Goal: Transaction & Acquisition: Purchase product/service

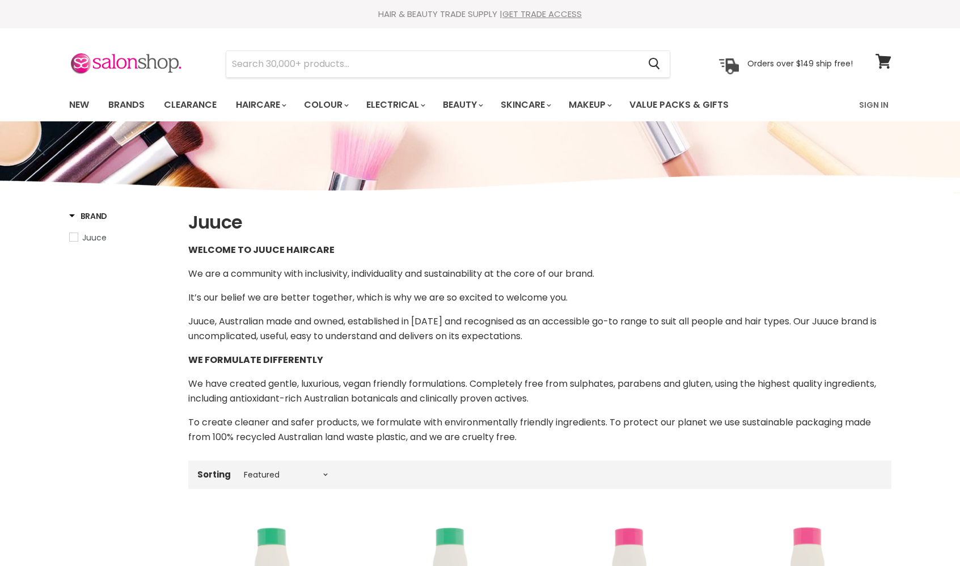
select select "manual"
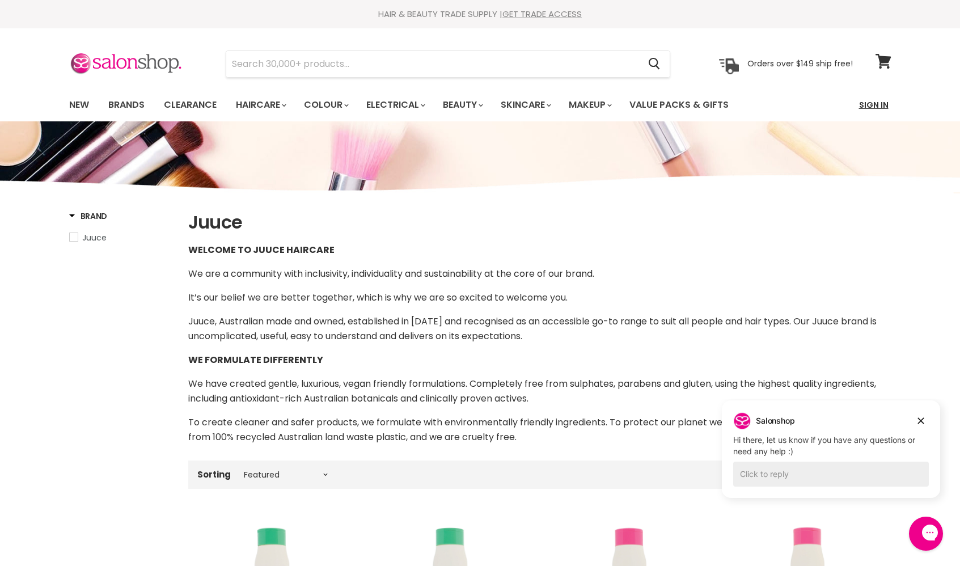
click at [879, 102] on link "Sign In" at bounding box center [874, 105] width 43 height 24
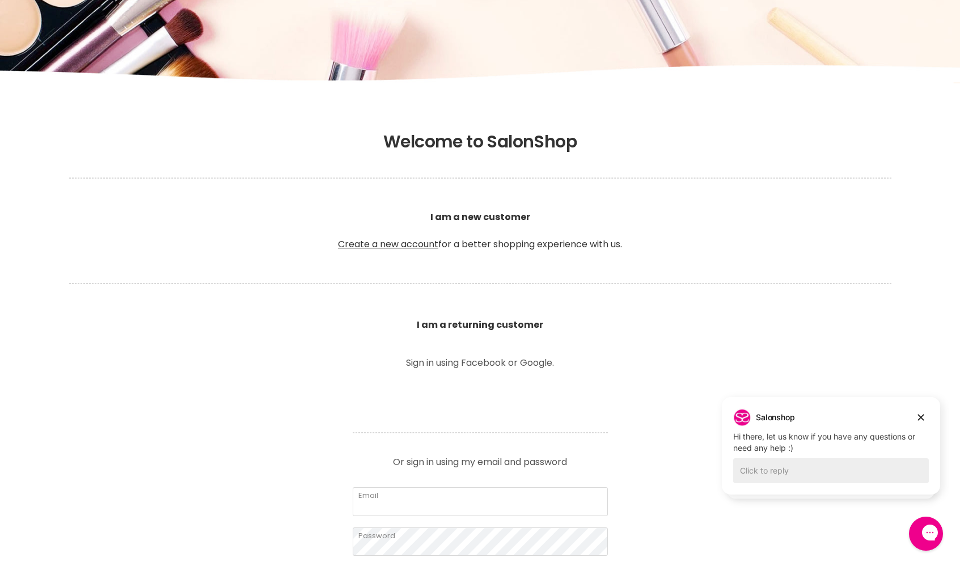
scroll to position [127, 0]
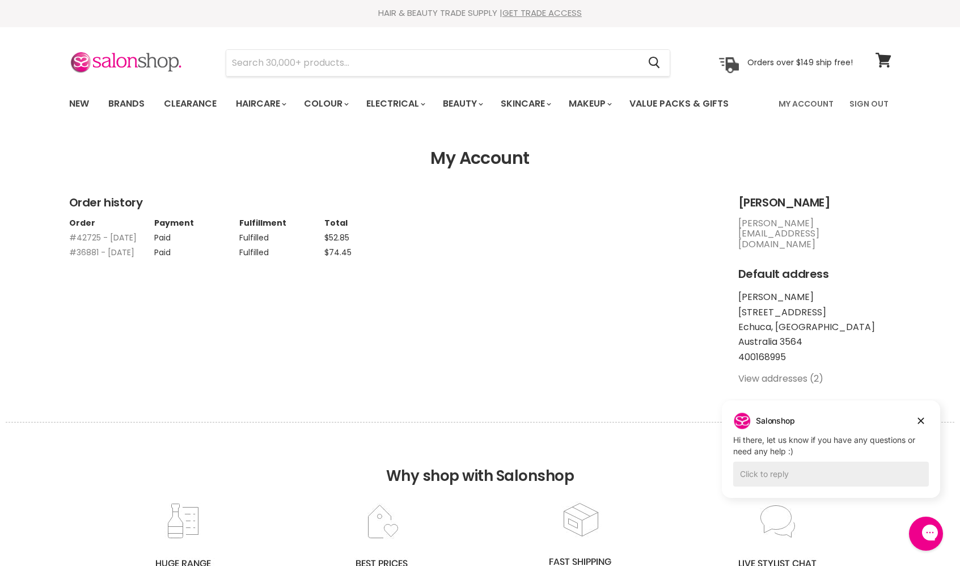
click at [795, 372] on link "View addresses (2)" at bounding box center [781, 378] width 85 height 13
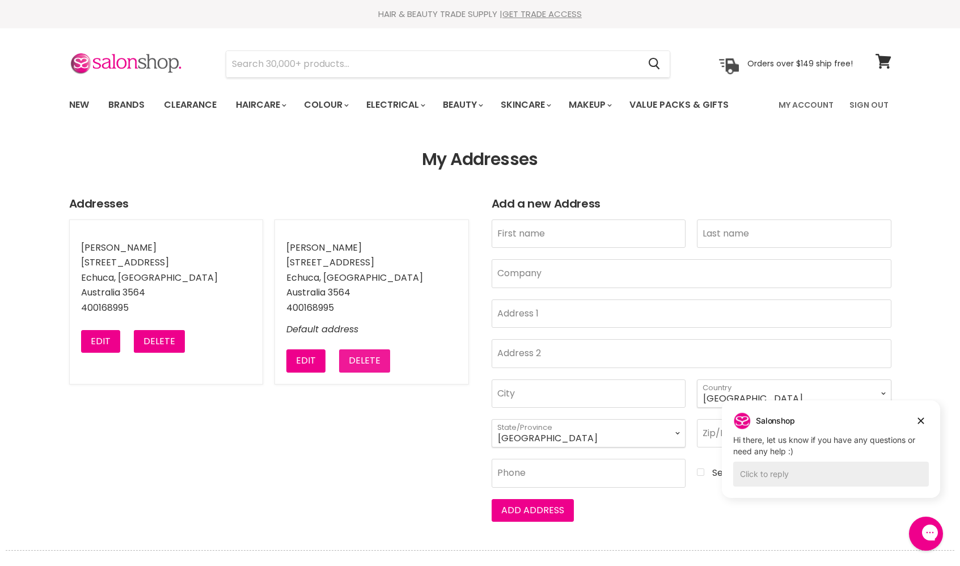
click at [365, 360] on button "Delete" at bounding box center [364, 360] width 51 height 23
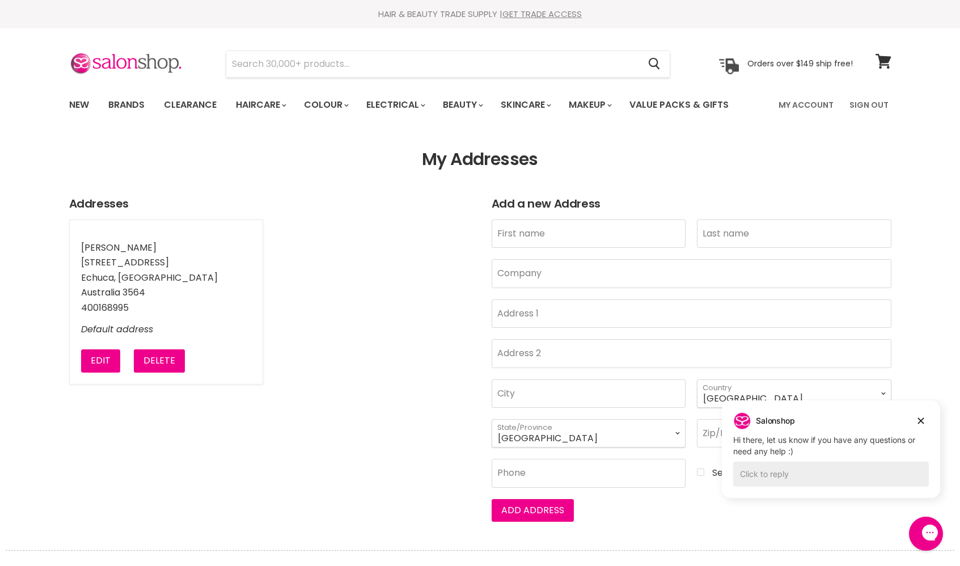
click at [286, 260] on ul "Yolanda Atkinson 127 Palenham Street Echuca, VIC Australia 3564 400168995 Defau…" at bounding box center [269, 302] width 400 height 165
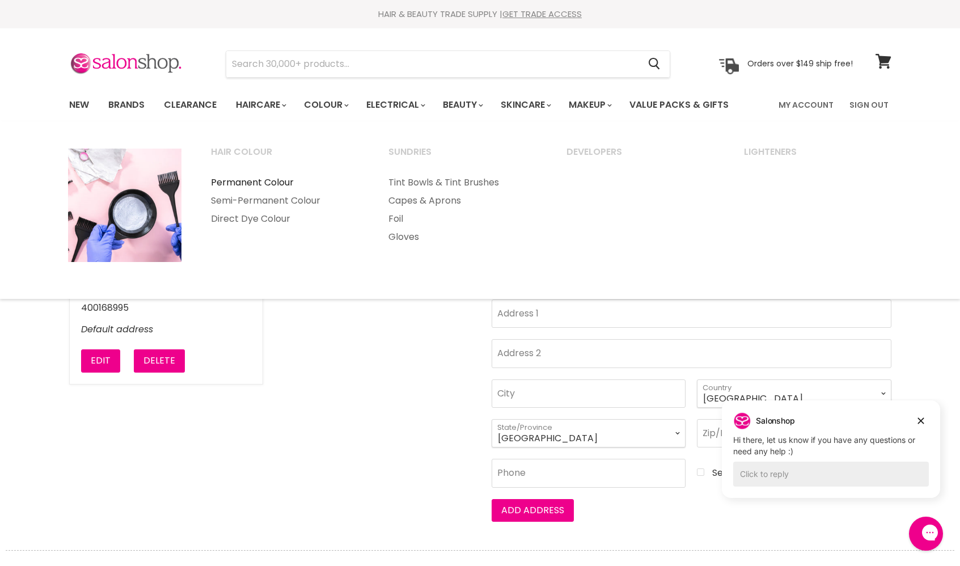
click at [264, 180] on link "Permanent Colour" at bounding box center [285, 183] width 176 height 18
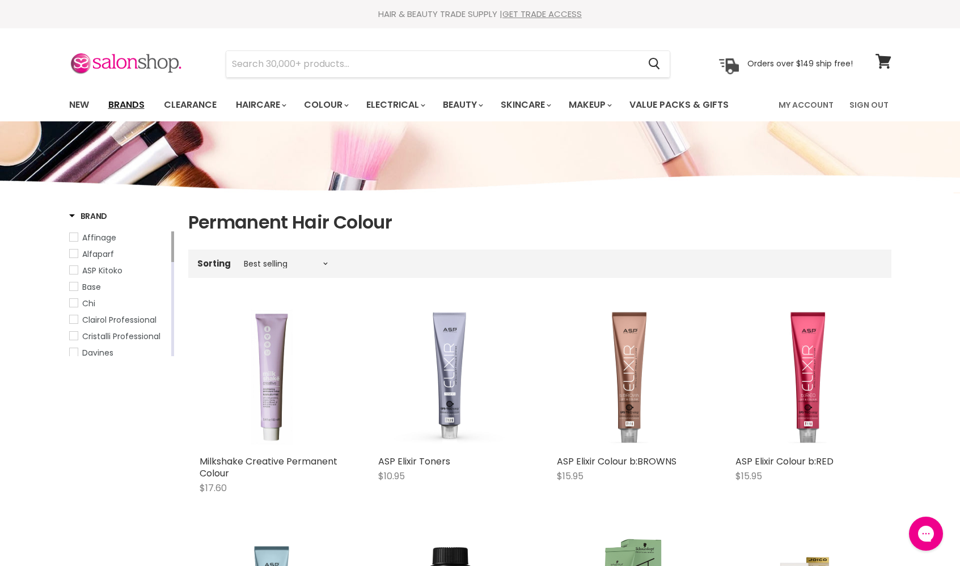
click at [140, 106] on link "Brands" at bounding box center [126, 105] width 53 height 24
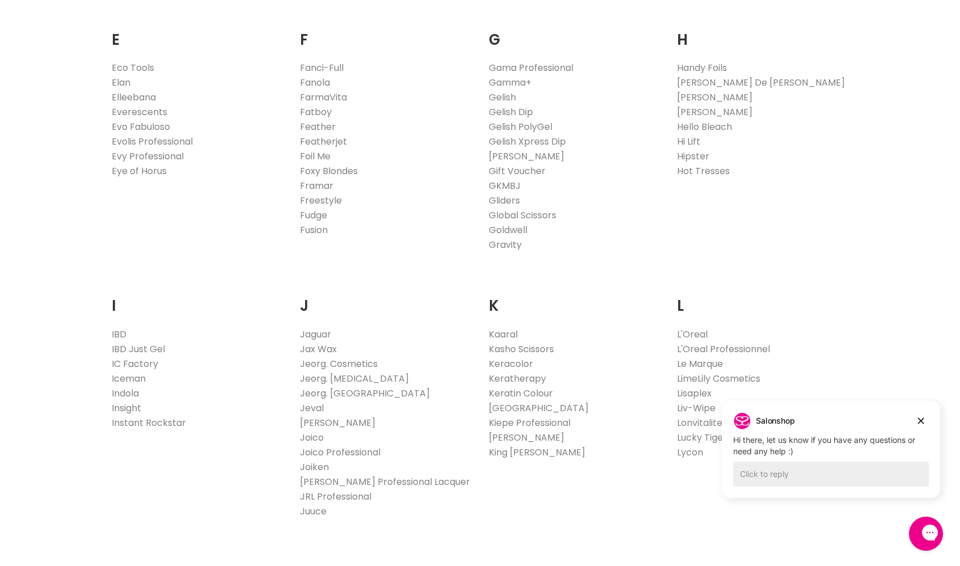
scroll to position [748, 0]
click at [319, 504] on link "Juuce" at bounding box center [313, 507] width 27 height 13
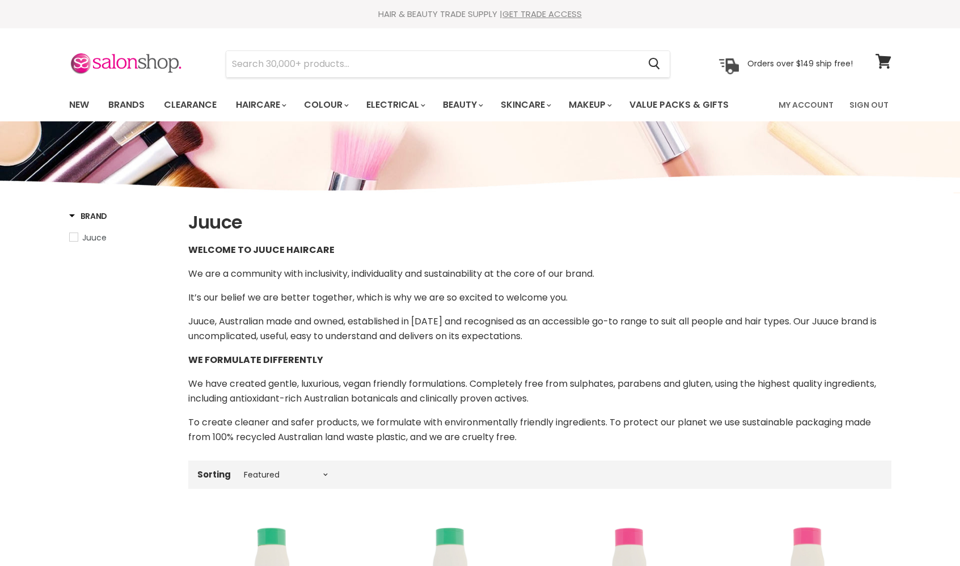
select select "manual"
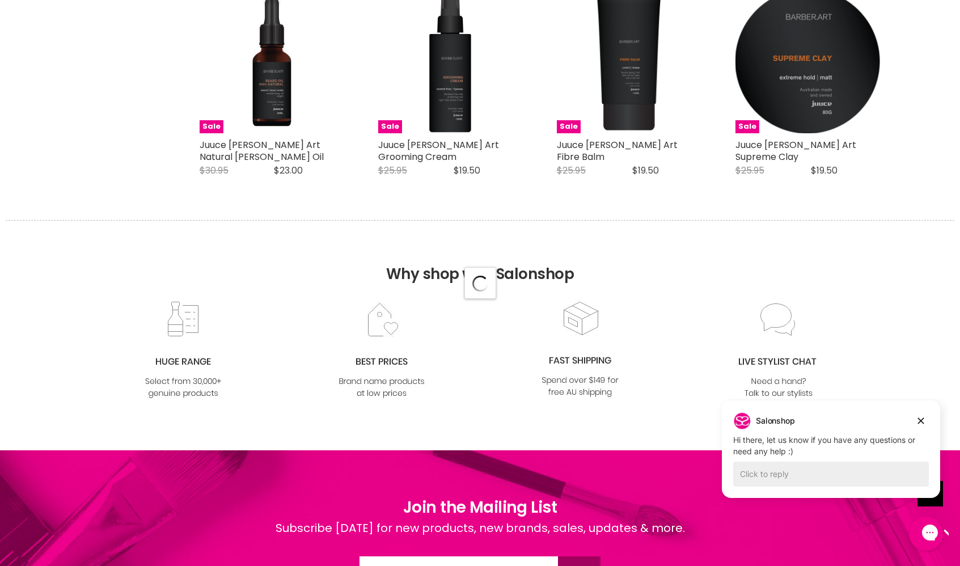
select select "manual"
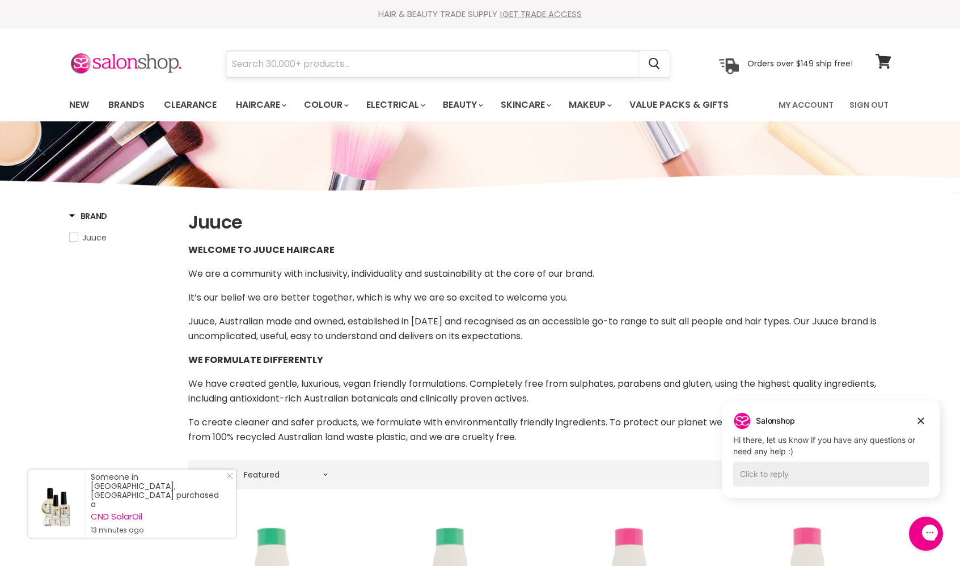
click at [425, 74] on input "Search" at bounding box center [433, 64] width 414 height 26
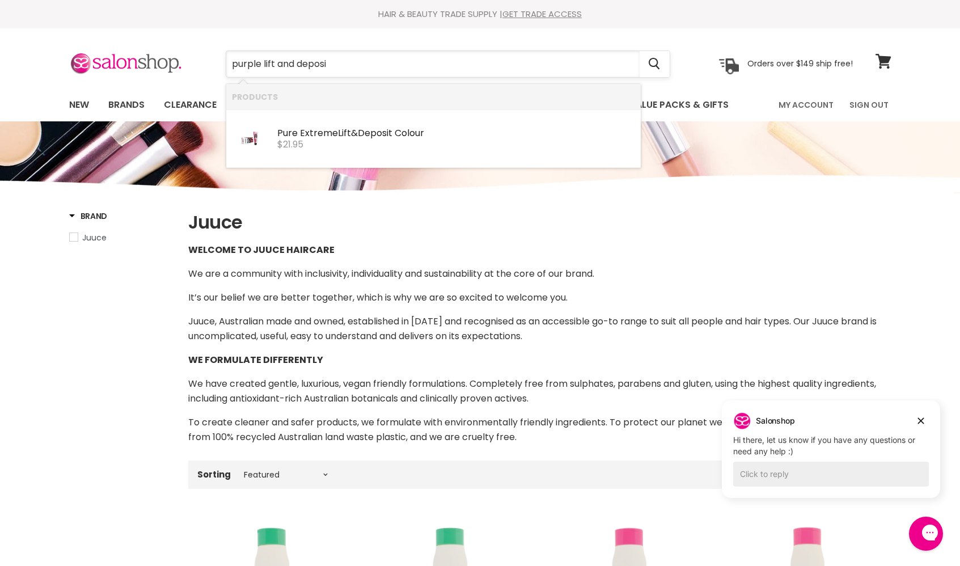
type input "purple lift and deposit"
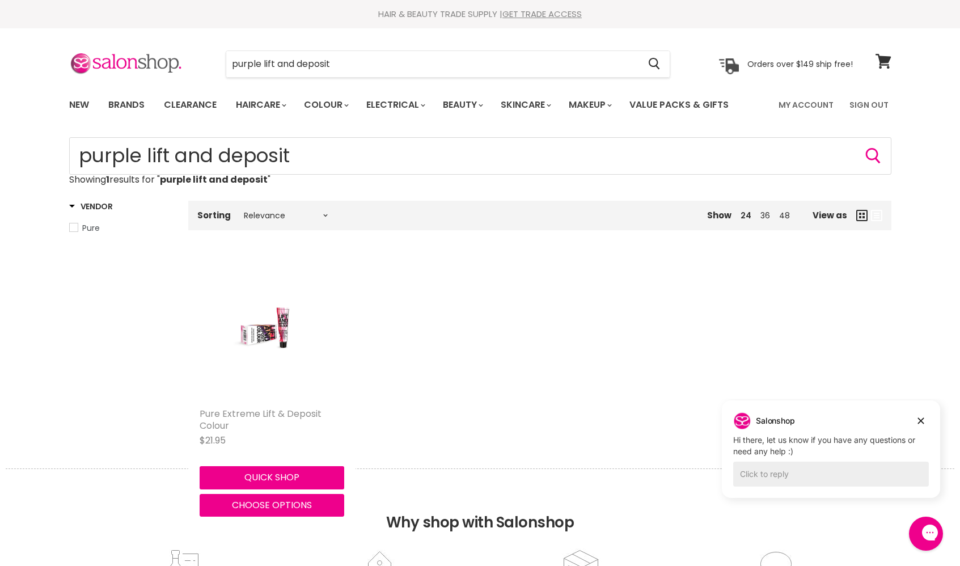
click at [241, 411] on link "Pure Extreme Lift & Deposit Colour" at bounding box center [261, 419] width 122 height 25
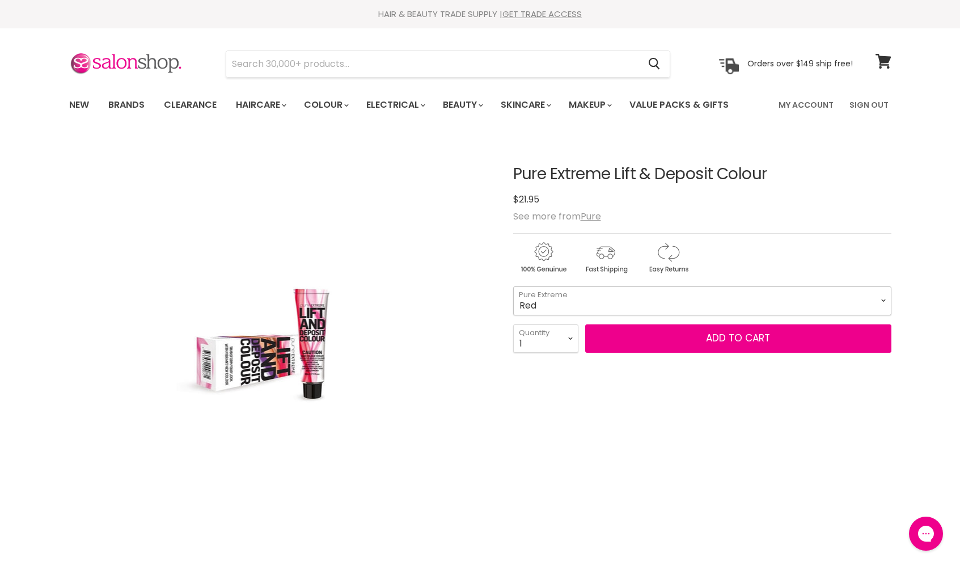
click at [849, 295] on select "Red Sand Magenta Purple Copper Cappuccino" at bounding box center [702, 300] width 378 height 28
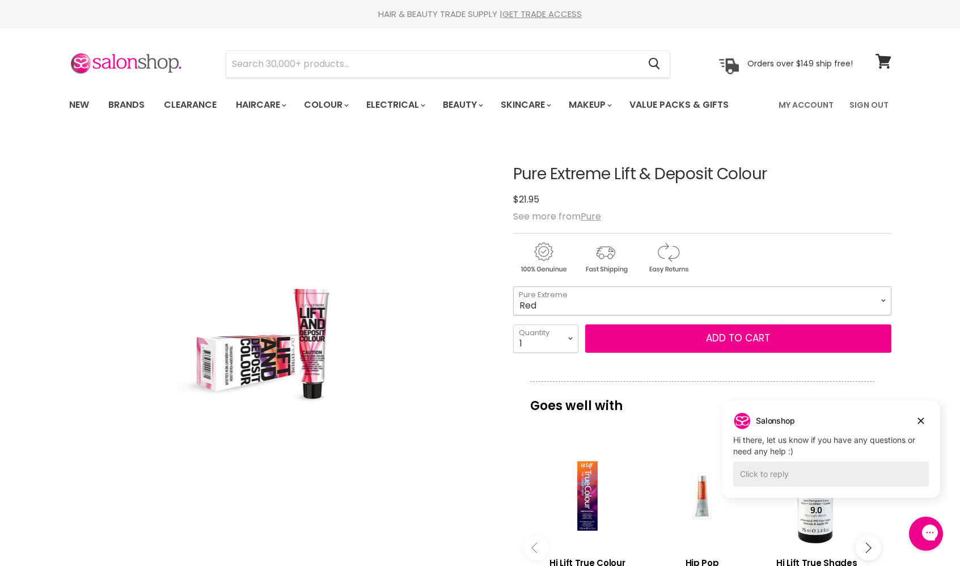
click at [853, 301] on select "Red Sand Magenta Purple Copper Cappuccino" at bounding box center [702, 300] width 378 height 28
click at [513, 286] on select "Red Sand Magenta Purple Copper Cappuccino" at bounding box center [702, 300] width 378 height 28
select select "Purple"
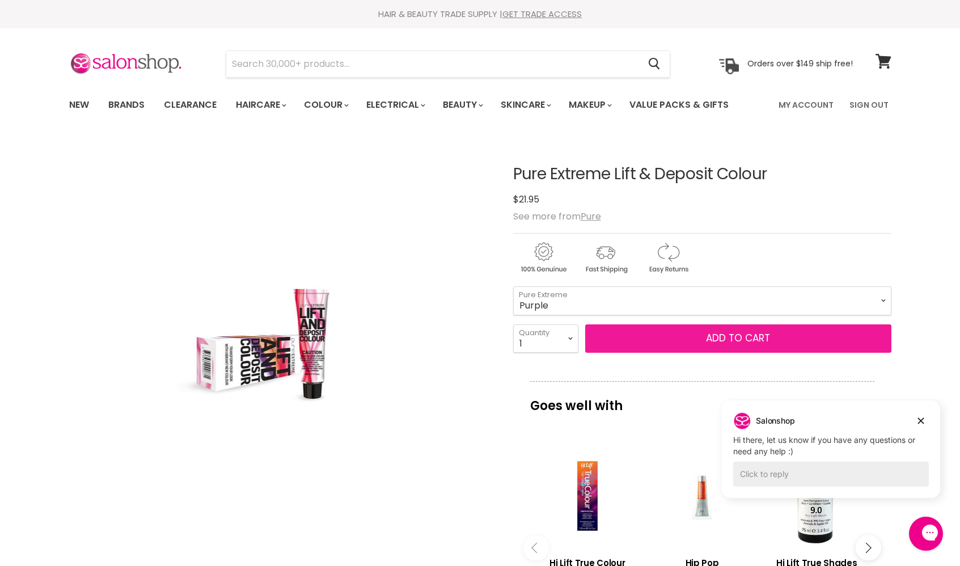
click at [791, 333] on button "Add to cart" at bounding box center [738, 338] width 306 height 28
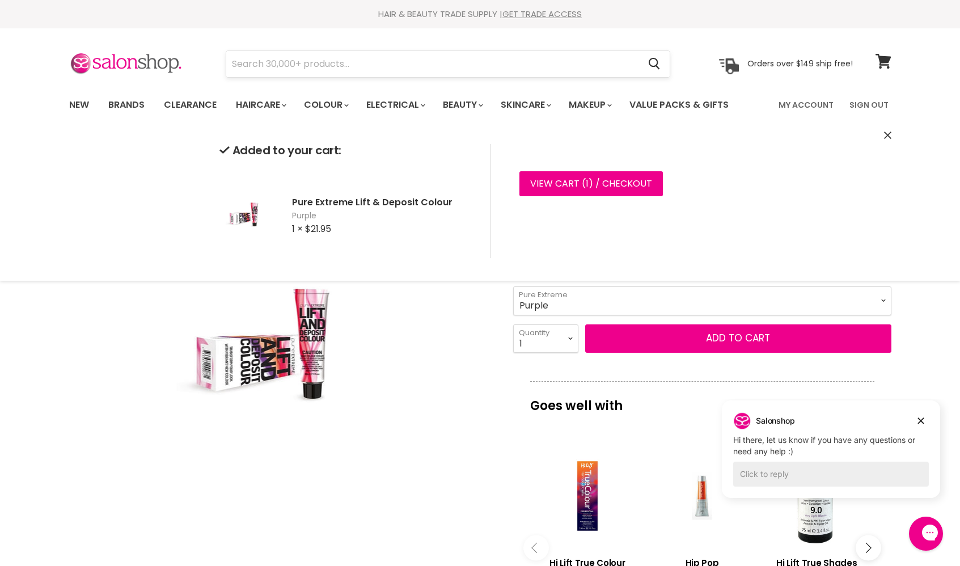
click at [254, 62] on input "Search" at bounding box center [433, 64] width 414 height 26
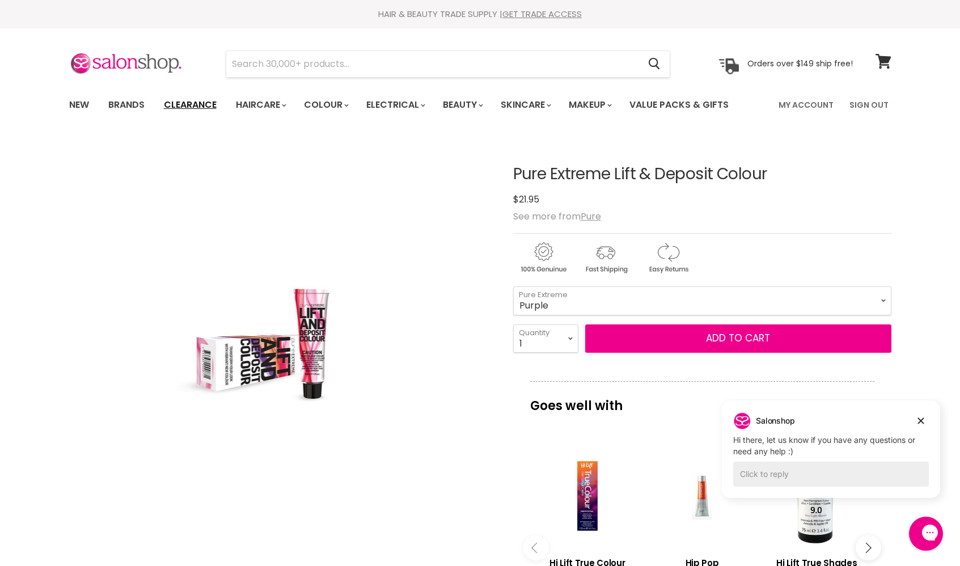
click at [189, 101] on link "Clearance" at bounding box center [190, 105] width 70 height 24
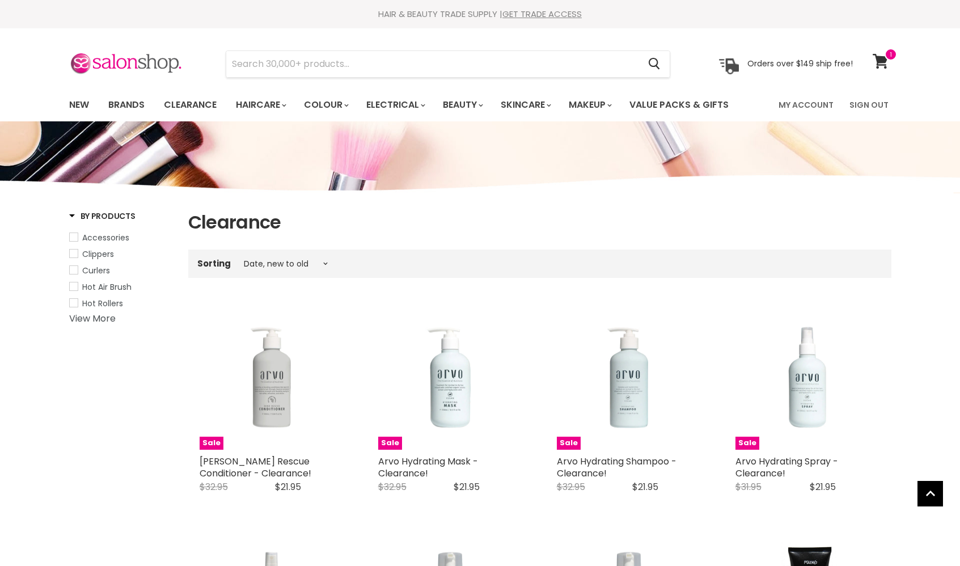
select select "created-descending"
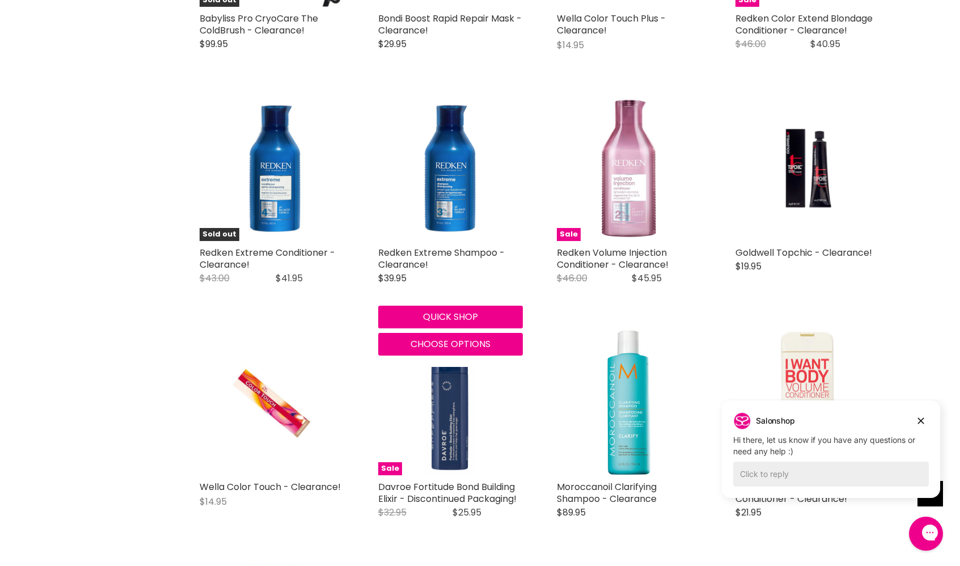
scroll to position [1148, 0]
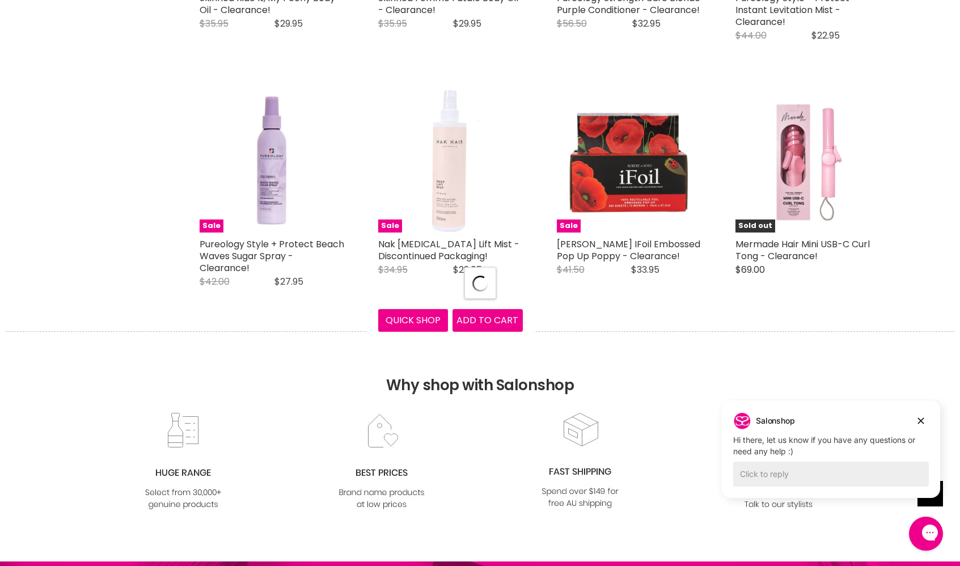
select select "created-descending"
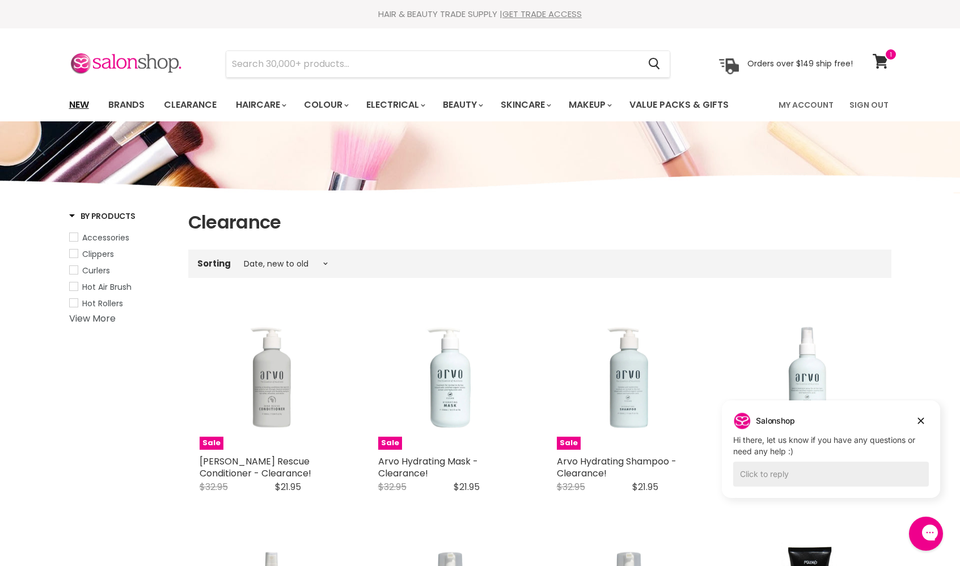
click at [83, 104] on link "New" at bounding box center [79, 105] width 37 height 24
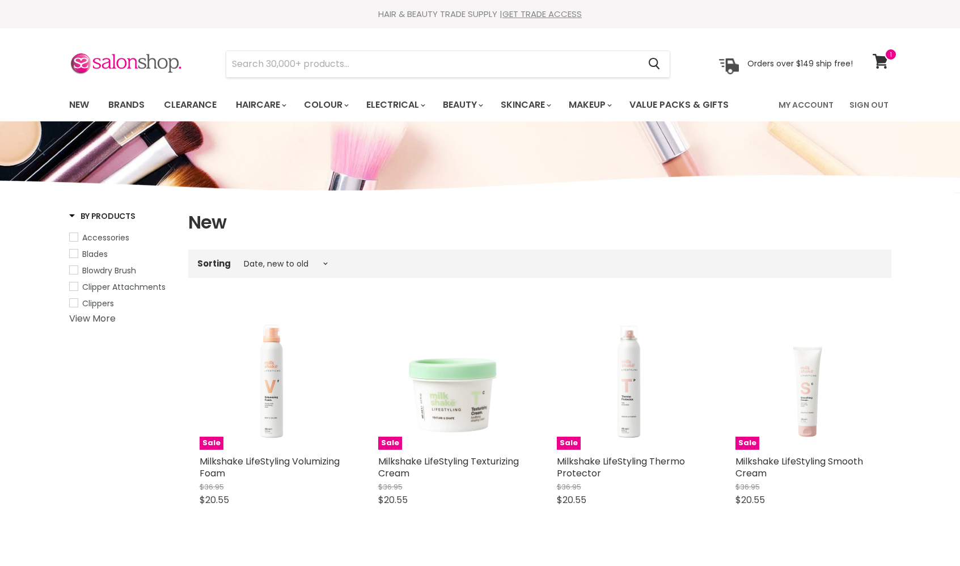
select select "created-descending"
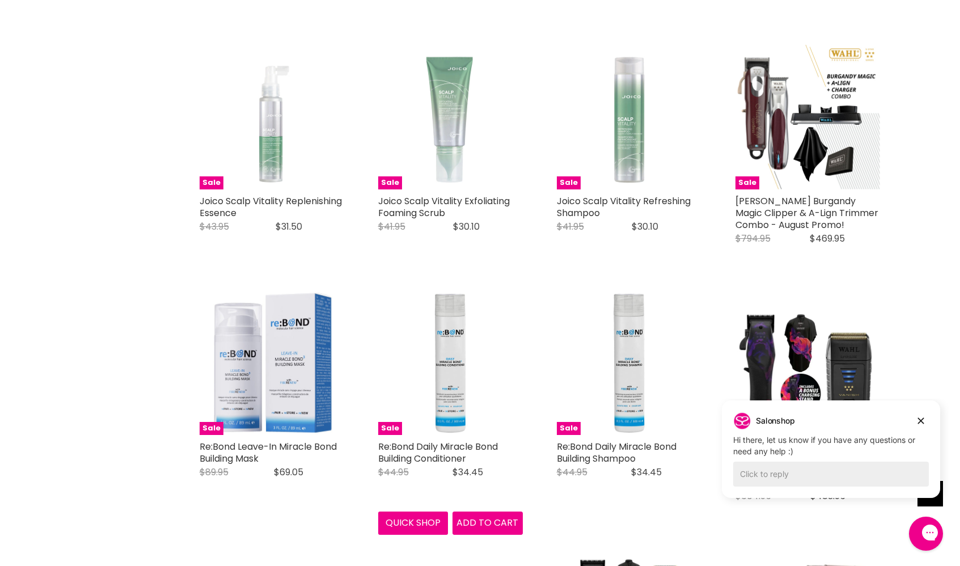
scroll to position [2181, 0]
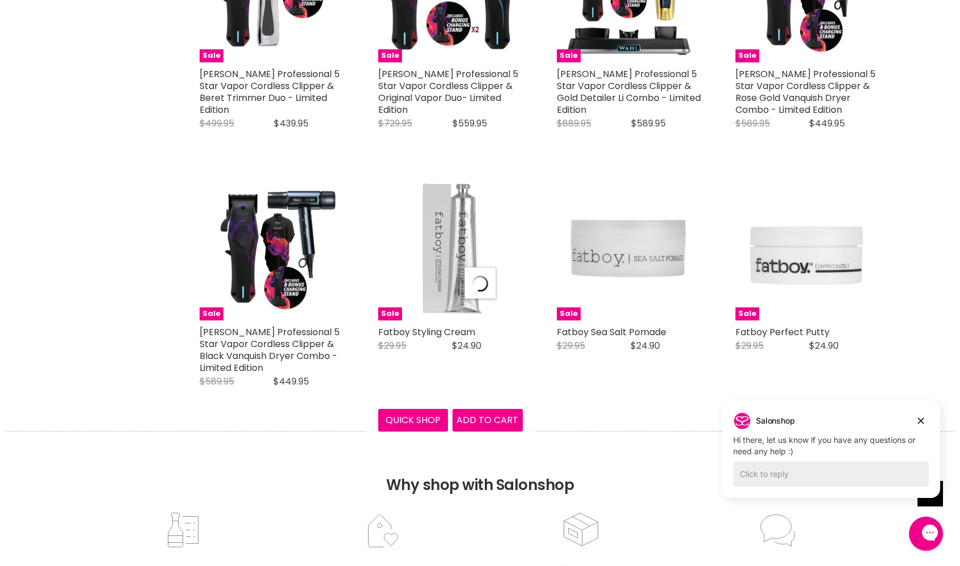
select select "created-descending"
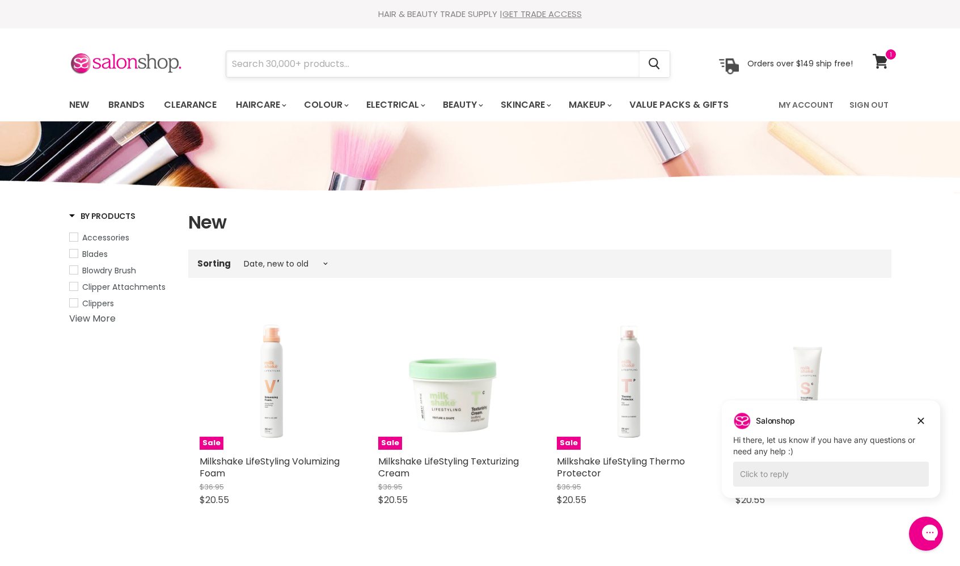
click at [303, 65] on input "Search" at bounding box center [433, 64] width 414 height 26
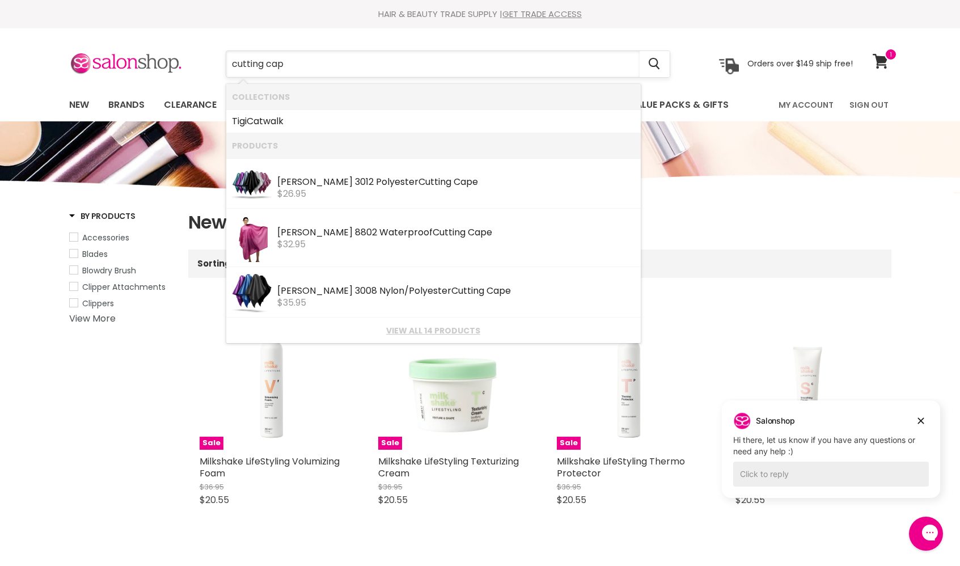
type input "cutting cape"
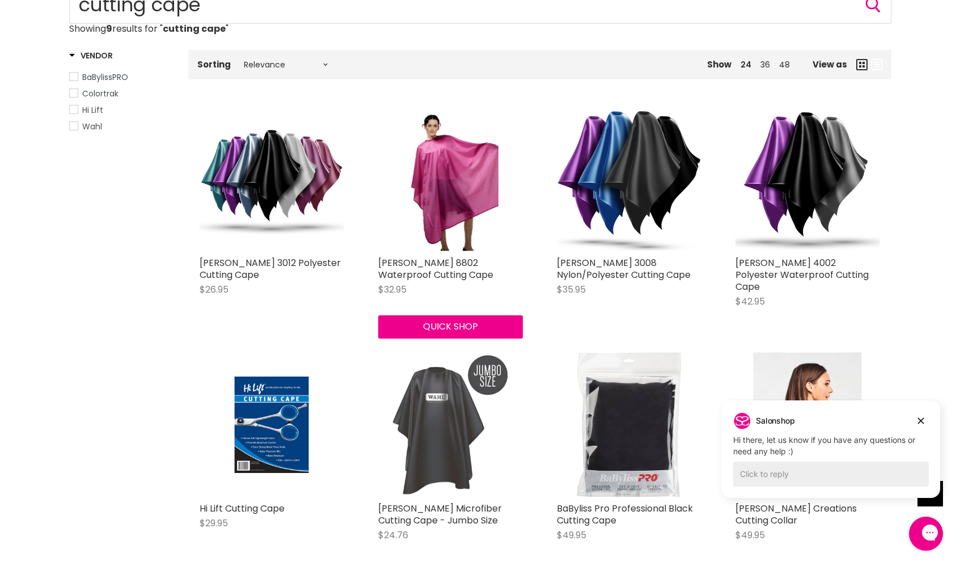
scroll to position [151, 0]
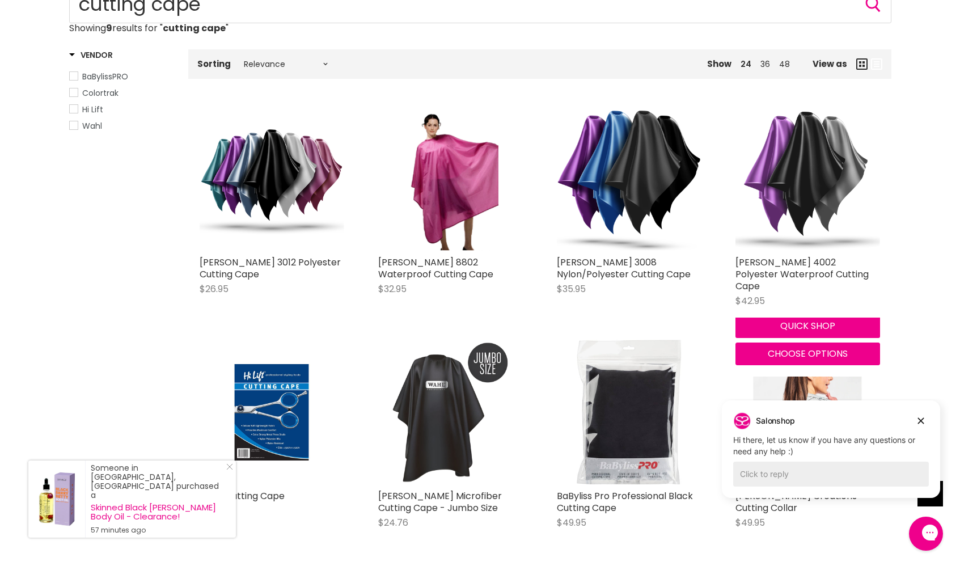
click at [790, 189] on img "Main content" at bounding box center [808, 178] width 145 height 145
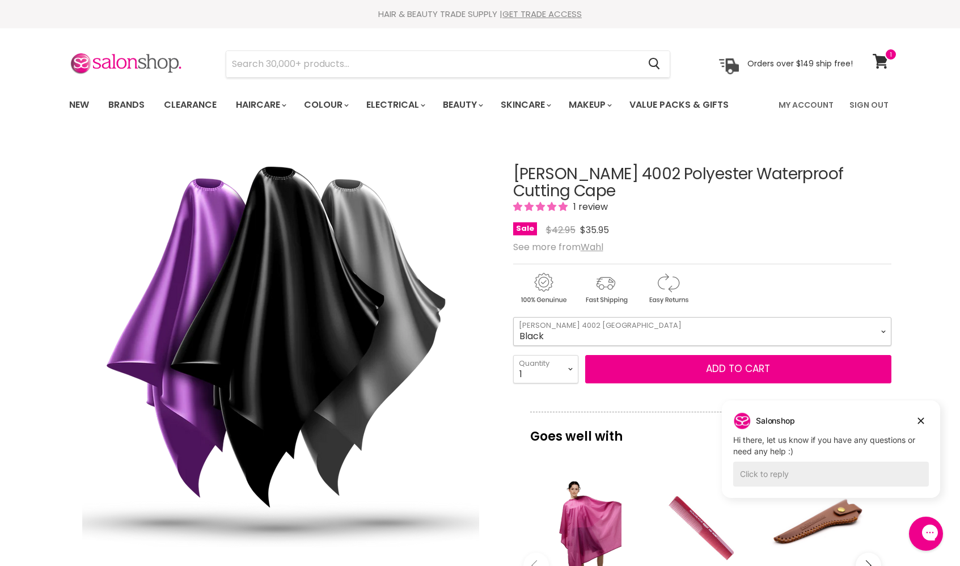
click at [767, 317] on select "Black Grey Purple" at bounding box center [702, 331] width 378 height 28
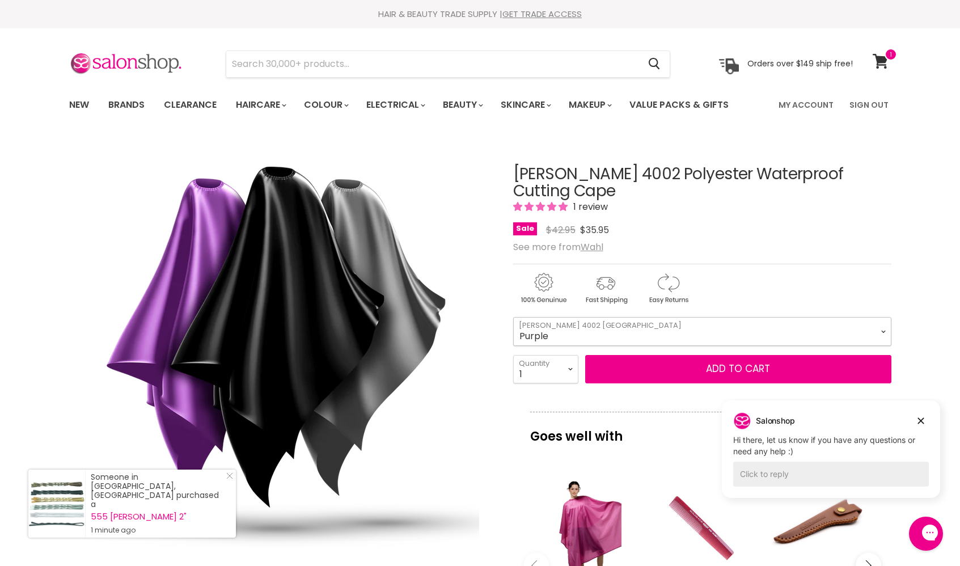
click at [513, 317] on select "Black Grey Purple" at bounding box center [702, 331] width 378 height 28
select select "Purple"
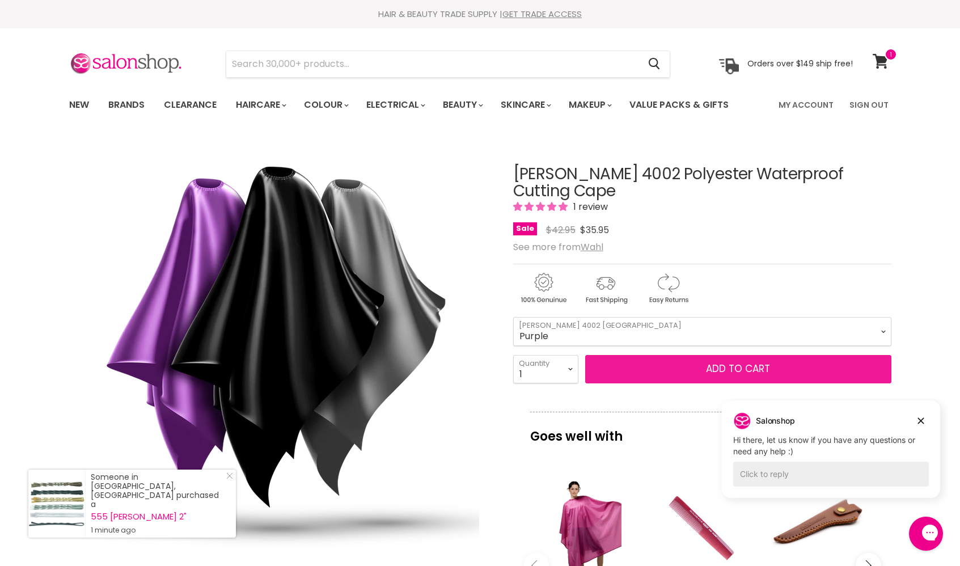
click at [758, 355] on button "Add to cart" at bounding box center [738, 369] width 306 height 28
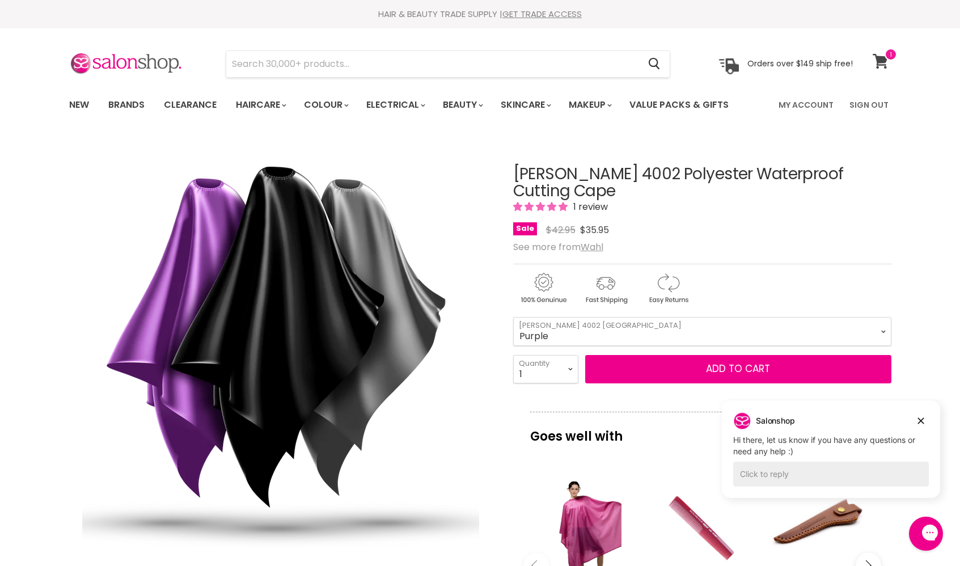
click at [887, 56] on span at bounding box center [891, 54] width 12 height 12
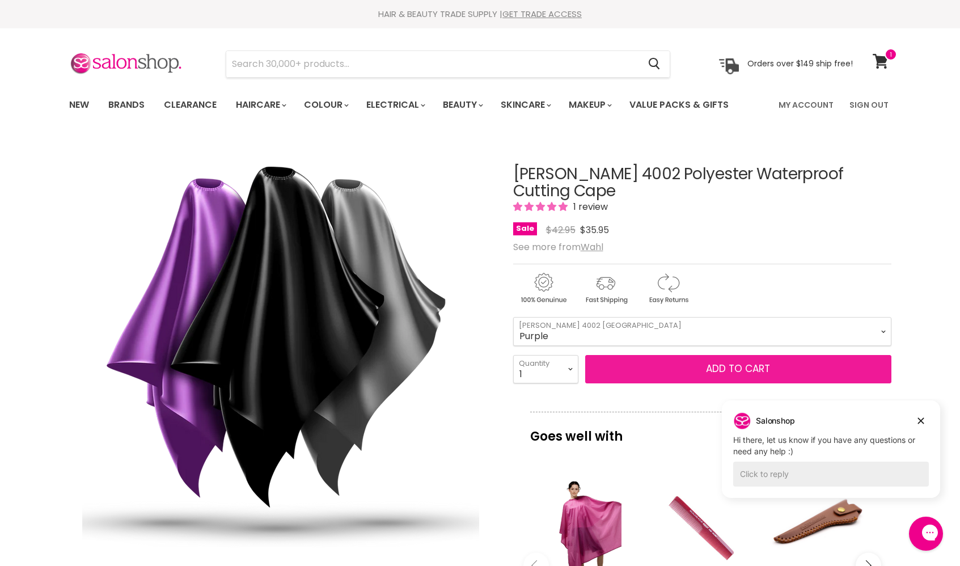
click at [736, 362] on span "Add to cart" at bounding box center [738, 369] width 64 height 14
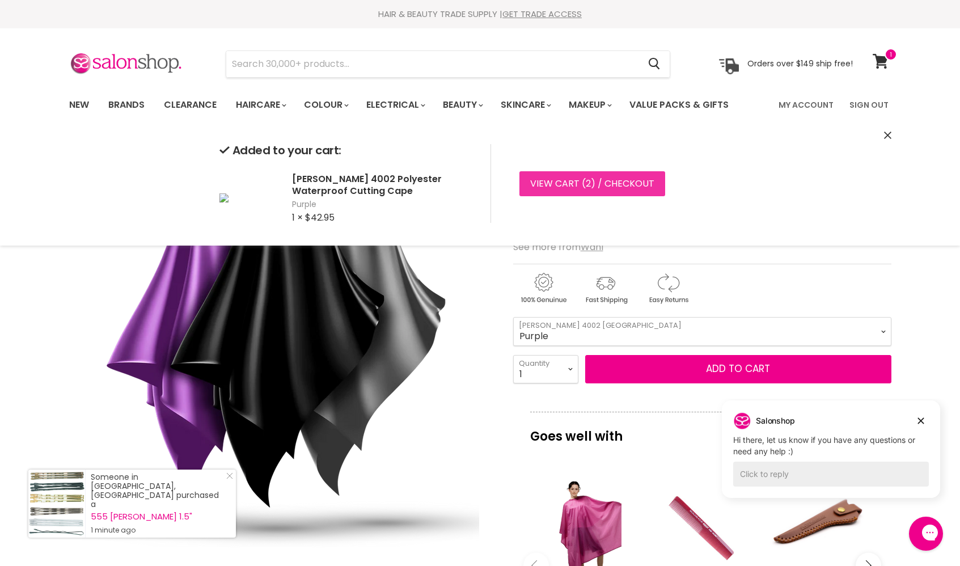
click at [591, 177] on link "View cart ( 2 ) / Checkout" at bounding box center [593, 183] width 146 height 25
